Goal: Task Accomplishment & Management: Manage account settings

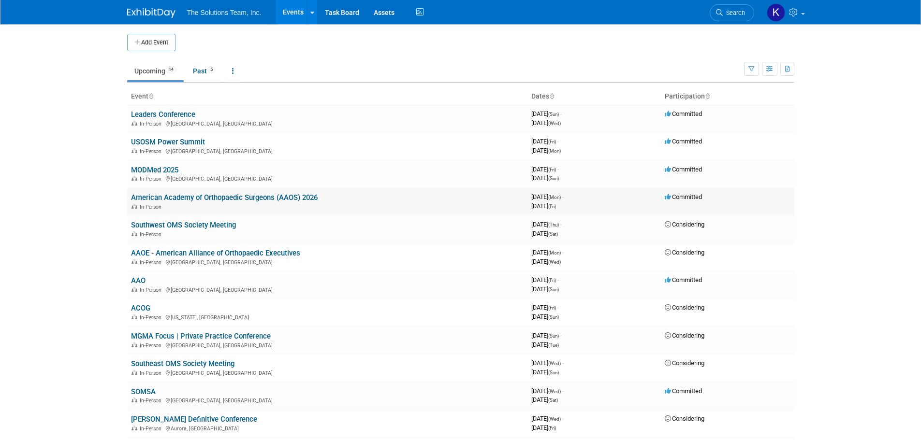
click at [182, 198] on link "American Academy of Orthopaedic Surgeons (AAOS) 2026" at bounding box center [224, 197] width 187 height 9
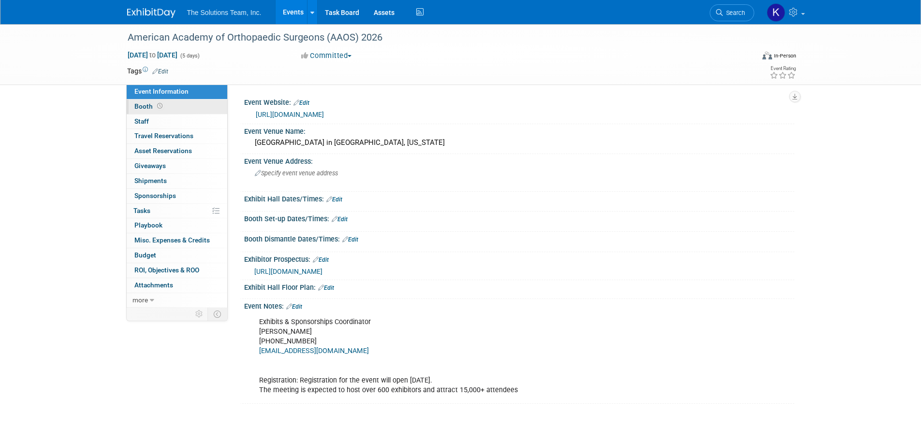
click at [158, 110] on span "Booth" at bounding box center [149, 106] width 30 height 8
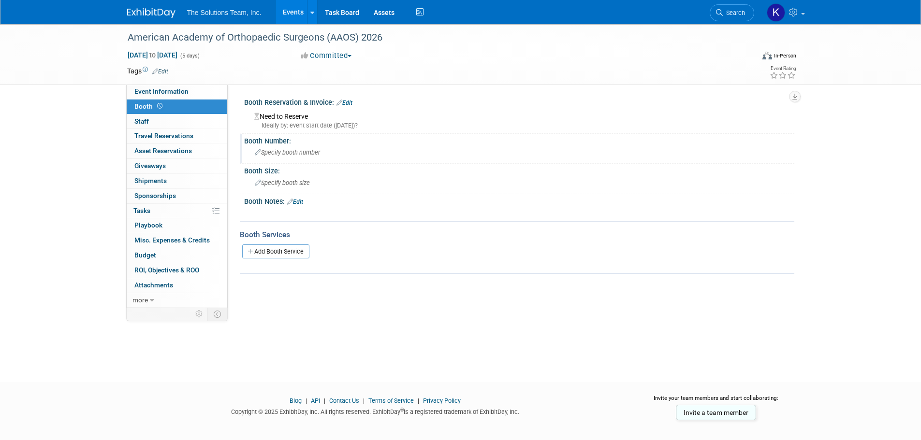
click at [279, 153] on span "Specify booth number" at bounding box center [287, 152] width 65 height 7
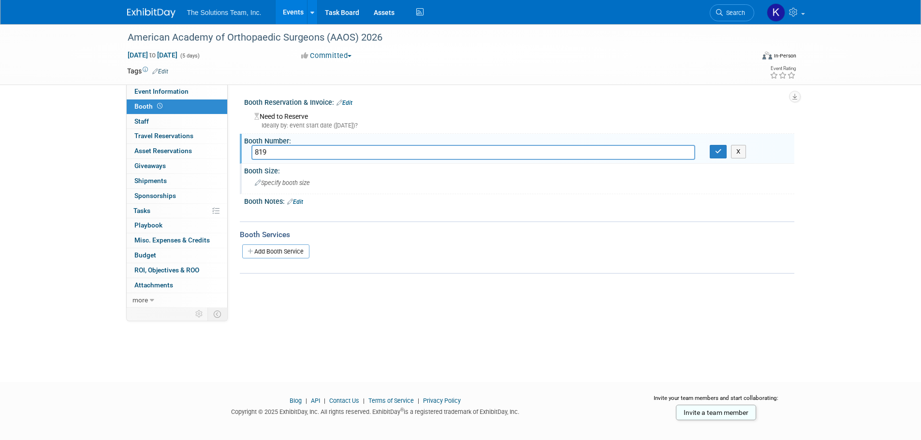
type input "819"
click at [282, 181] on span "Specify booth size" at bounding box center [282, 182] width 55 height 7
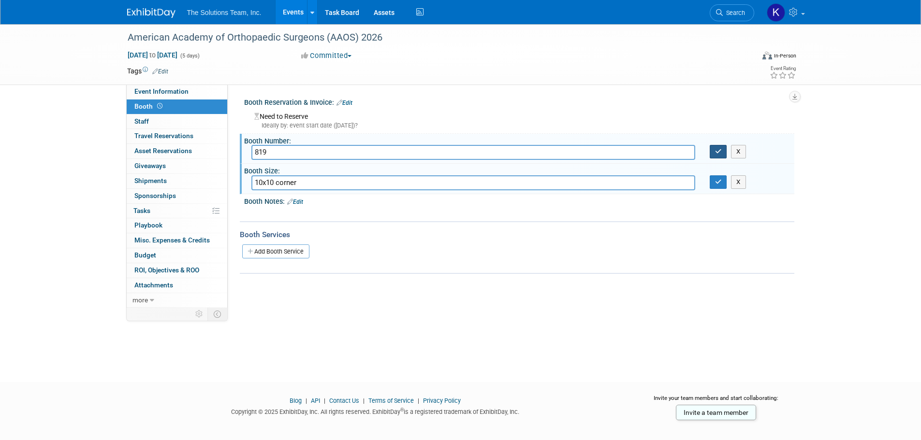
type input "10x10 corner"
click at [721, 154] on icon "button" at bounding box center [718, 151] width 7 height 6
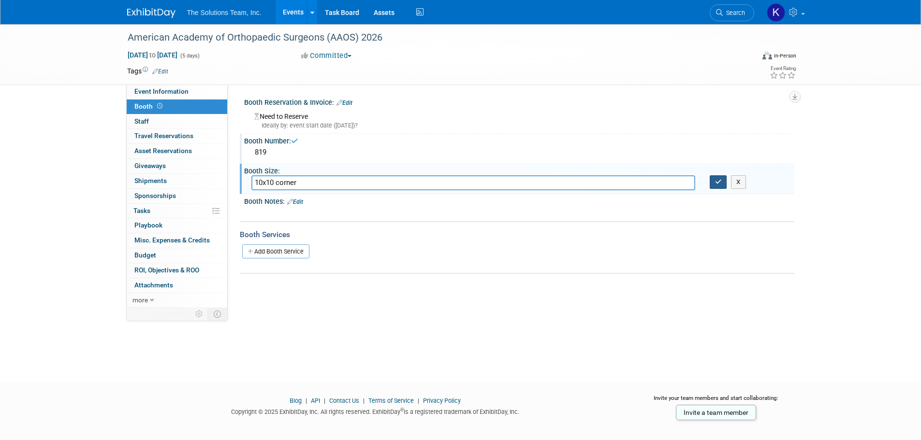
click at [718, 179] on icon "button" at bounding box center [718, 182] width 7 height 6
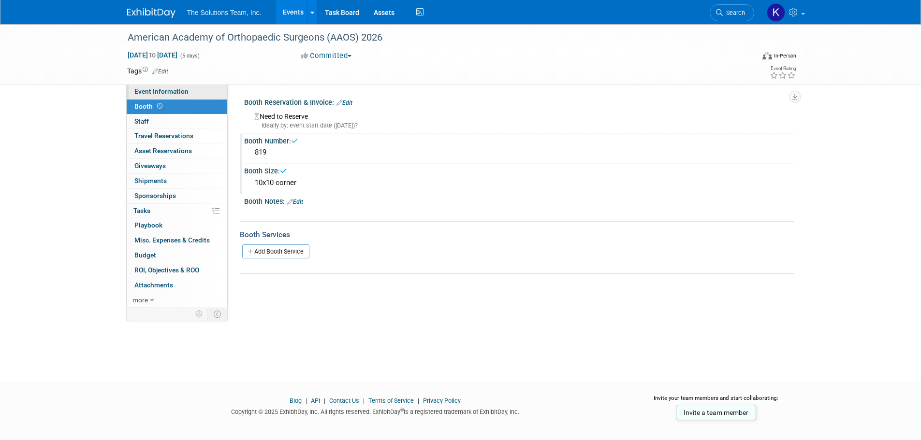
click at [174, 94] on span "Event Information" at bounding box center [161, 92] width 54 height 8
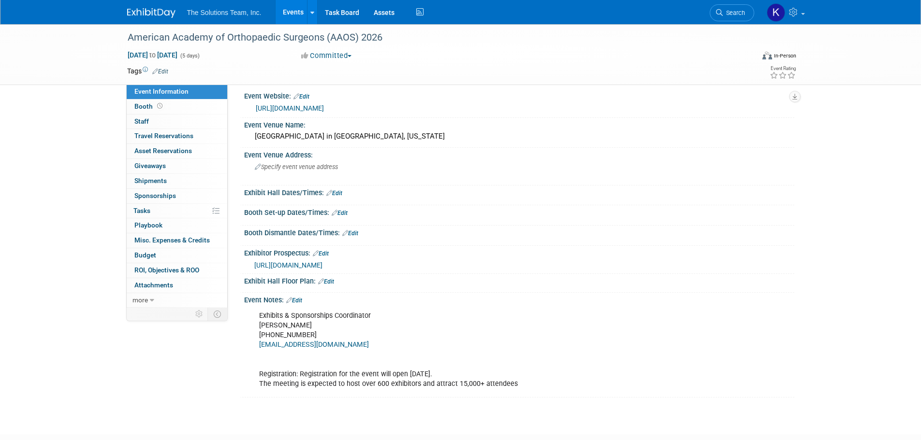
scroll to position [48, 0]
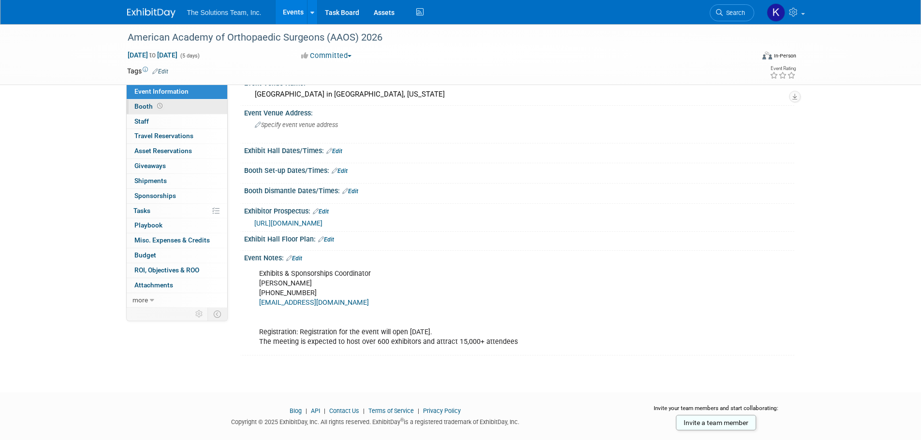
click at [178, 107] on link "Booth" at bounding box center [177, 107] width 101 height 15
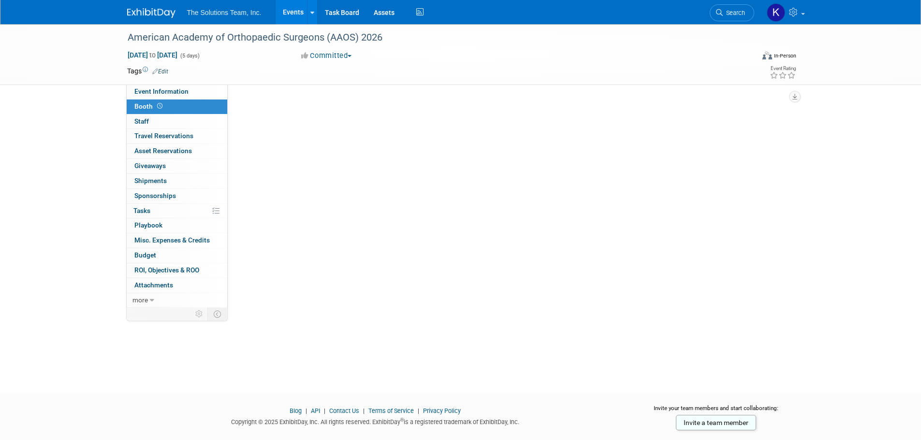
scroll to position [0, 0]
